Goal: Navigation & Orientation: Find specific page/section

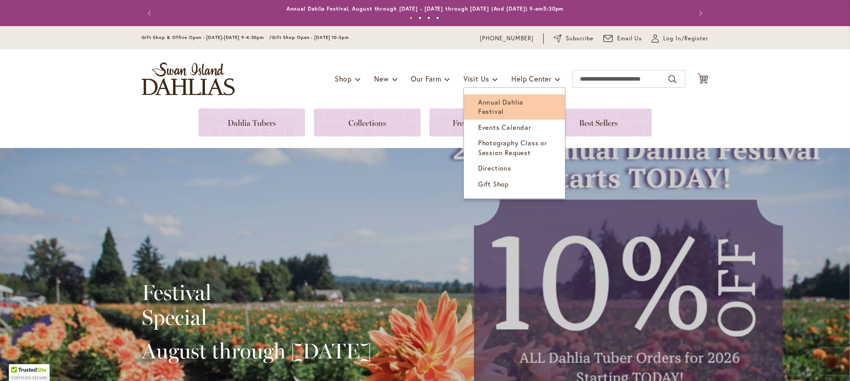
click at [487, 99] on span "Annual Dahlia Festival" at bounding box center [500, 106] width 45 height 18
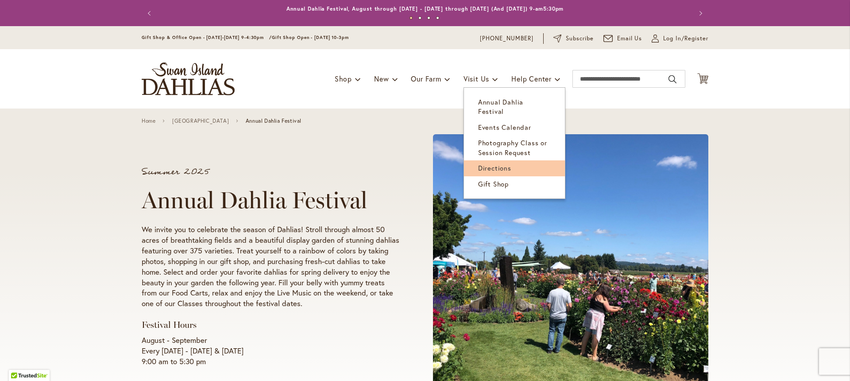
click at [496, 163] on span "Directions" at bounding box center [494, 167] width 33 height 9
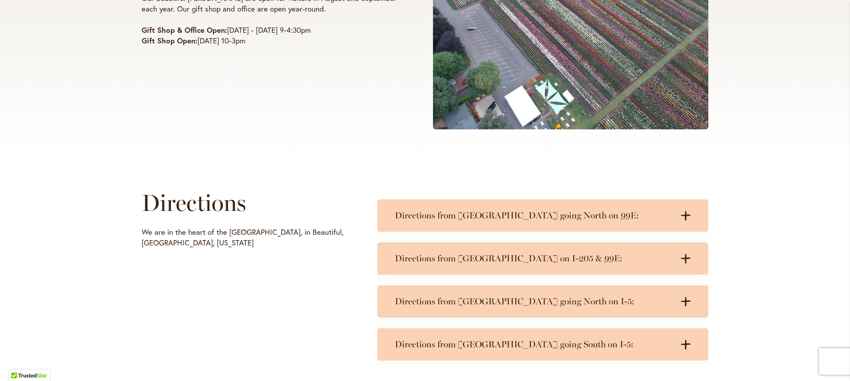
scroll to position [352, 0]
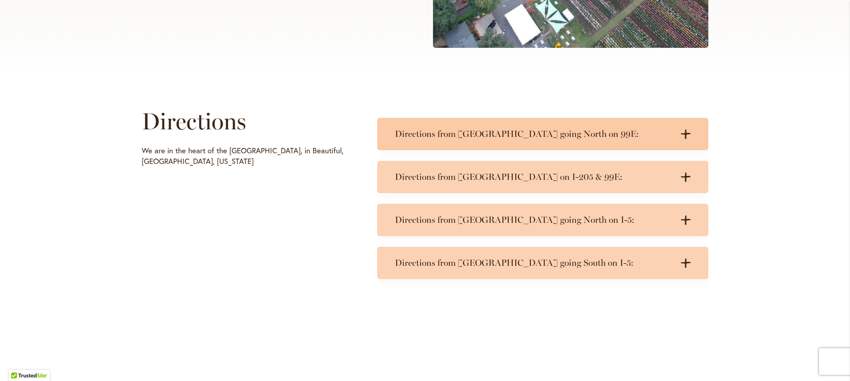
click at [506, 132] on h3 "Directions from Salem going North on 99E:" at bounding box center [534, 133] width 278 height 11
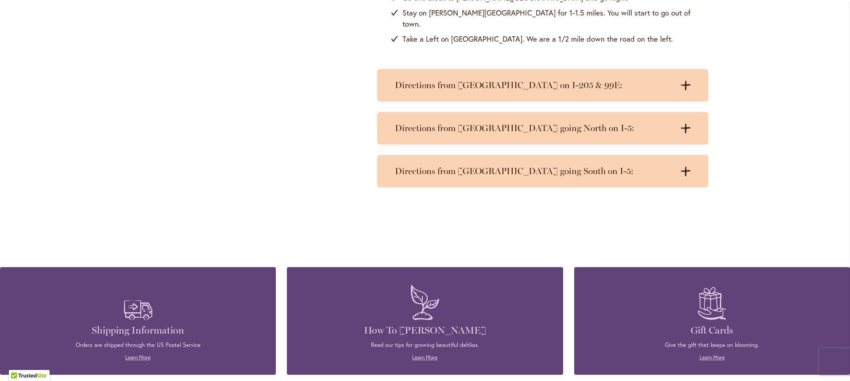
scroll to position [481, 0]
